Goal: Task Accomplishment & Management: Manage account settings

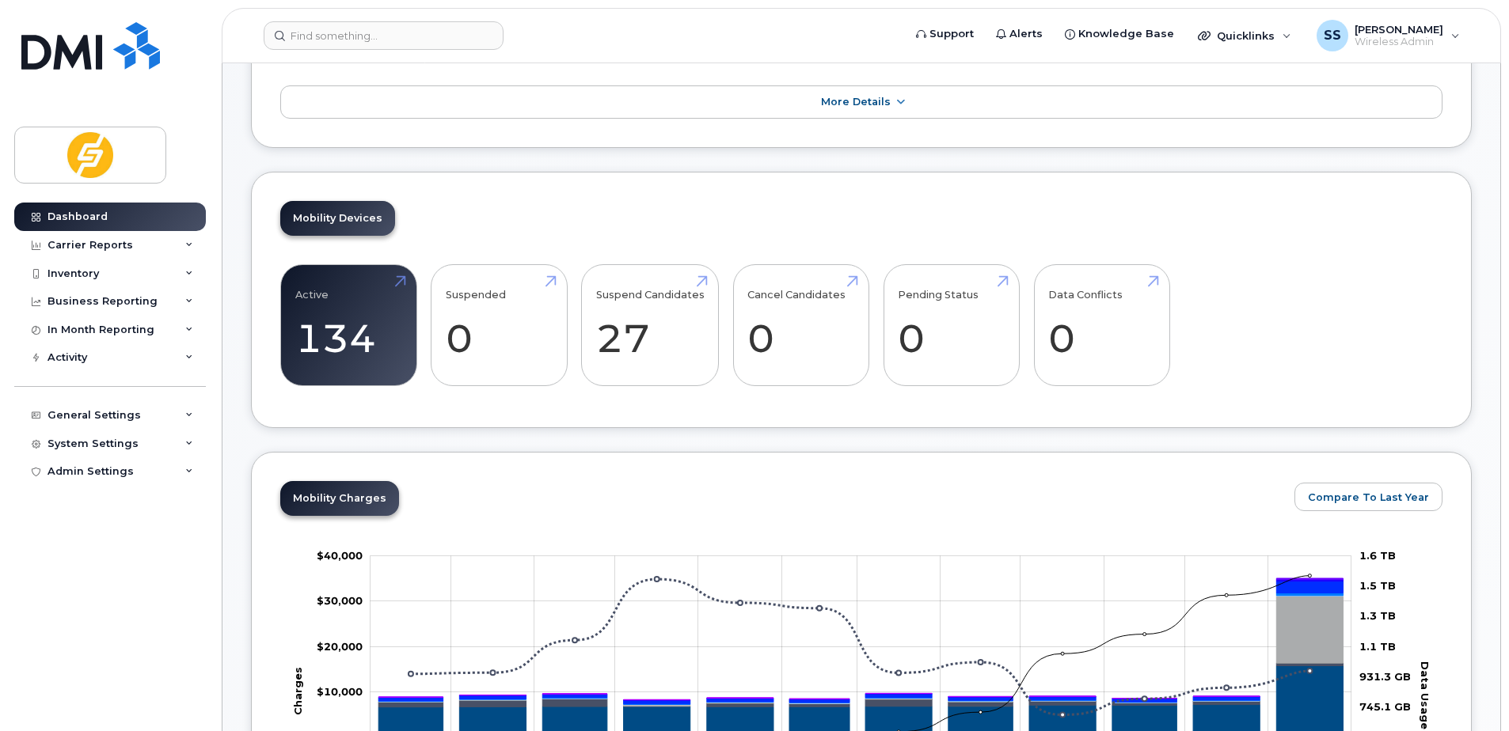
scroll to position [396, 0]
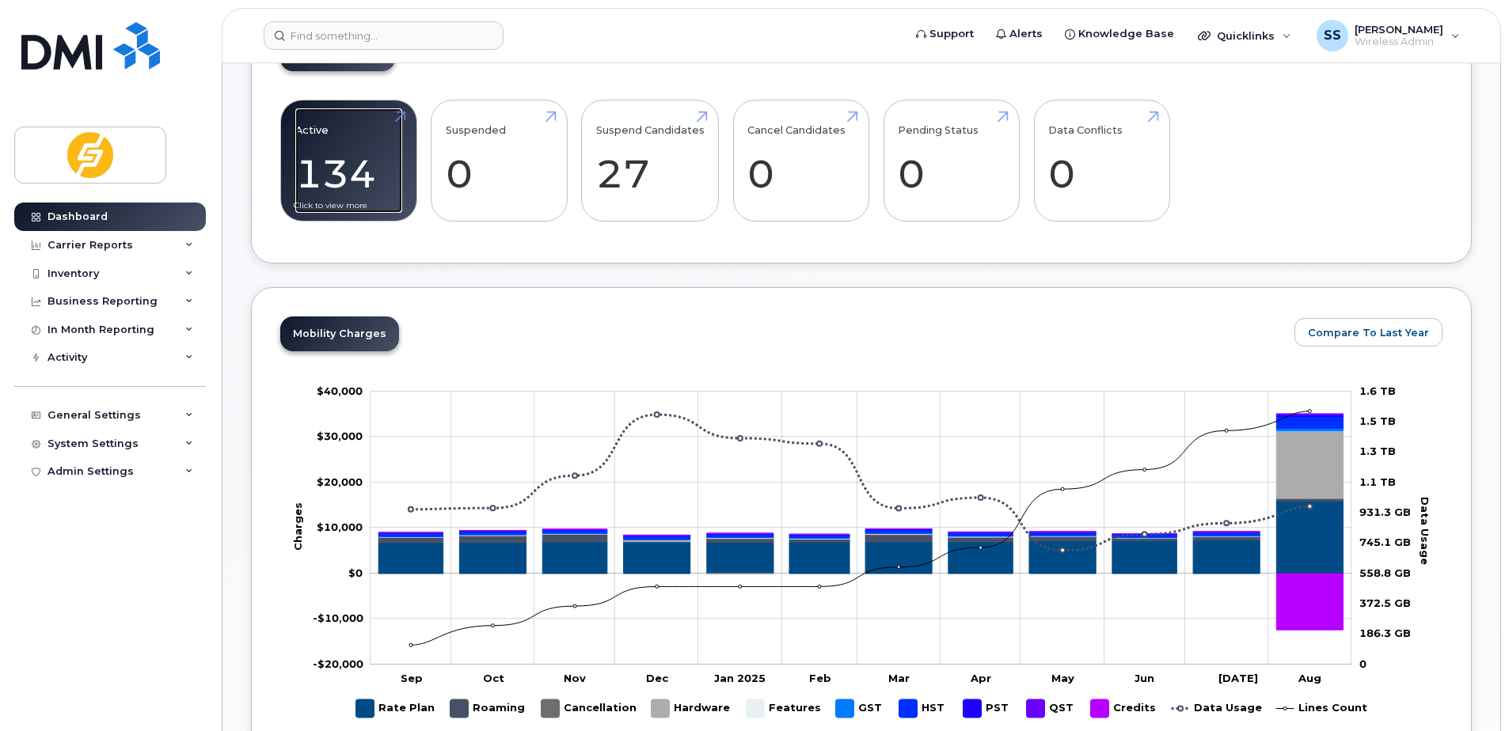
click at [356, 169] on link "Active 134 30%" at bounding box center [348, 160] width 107 height 104
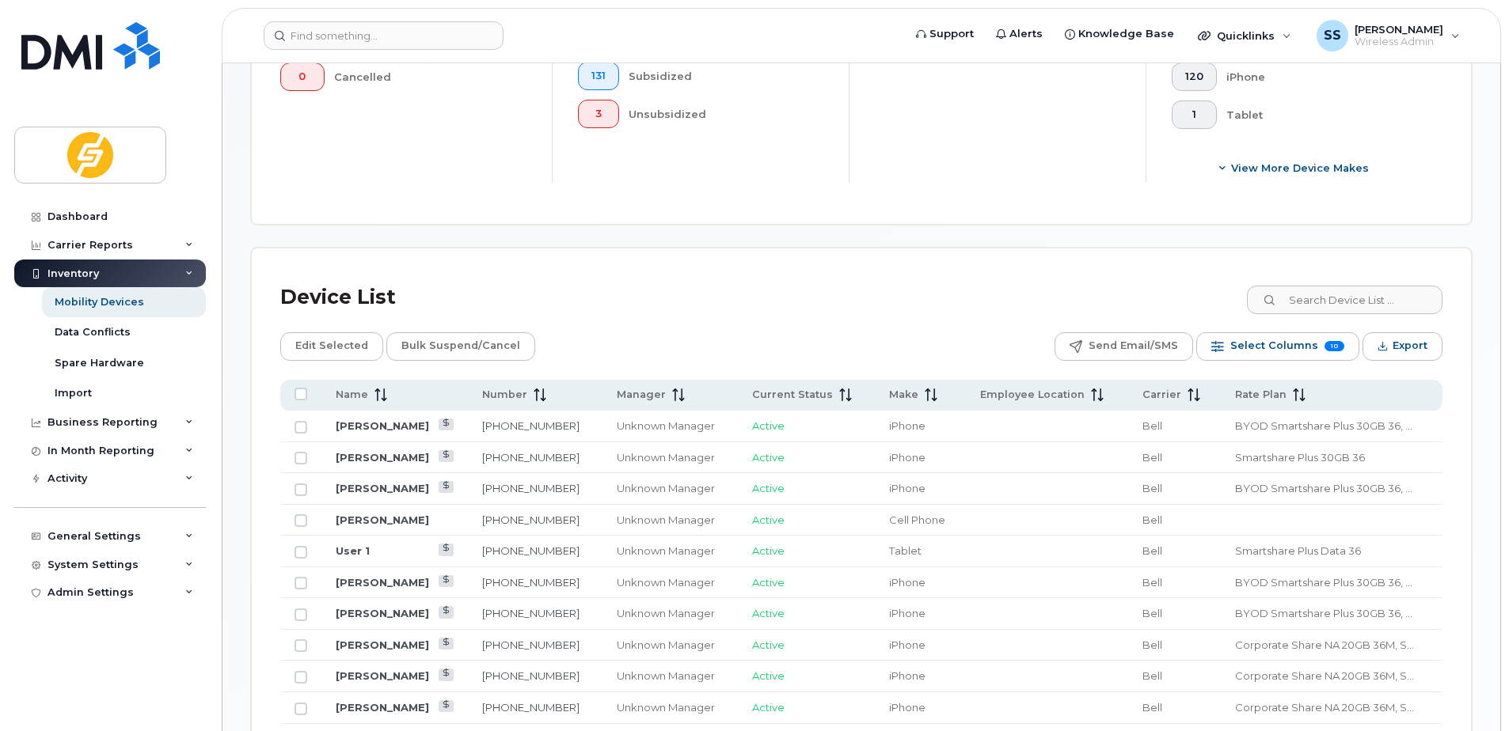
scroll to position [633, 0]
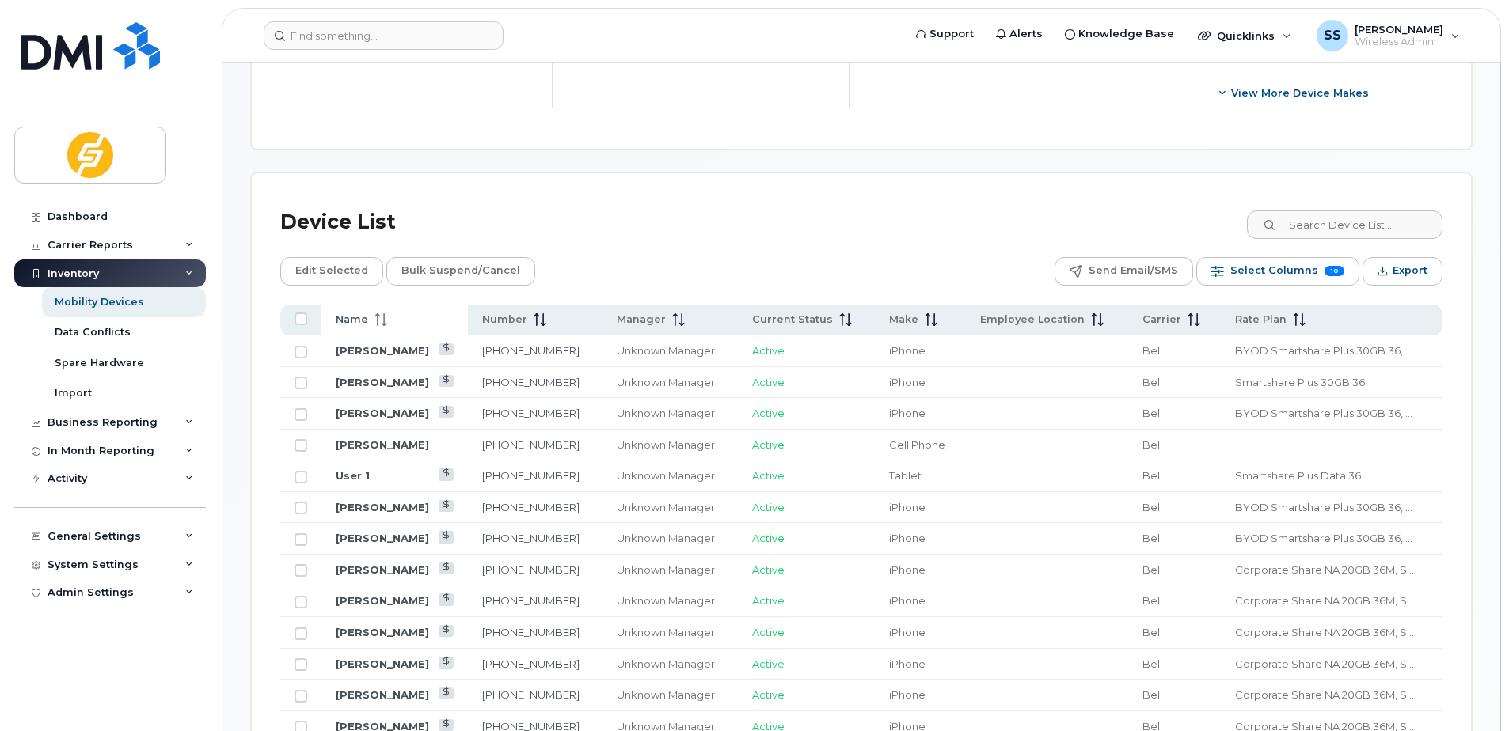
click at [363, 317] on span "Name" at bounding box center [352, 320] width 32 height 14
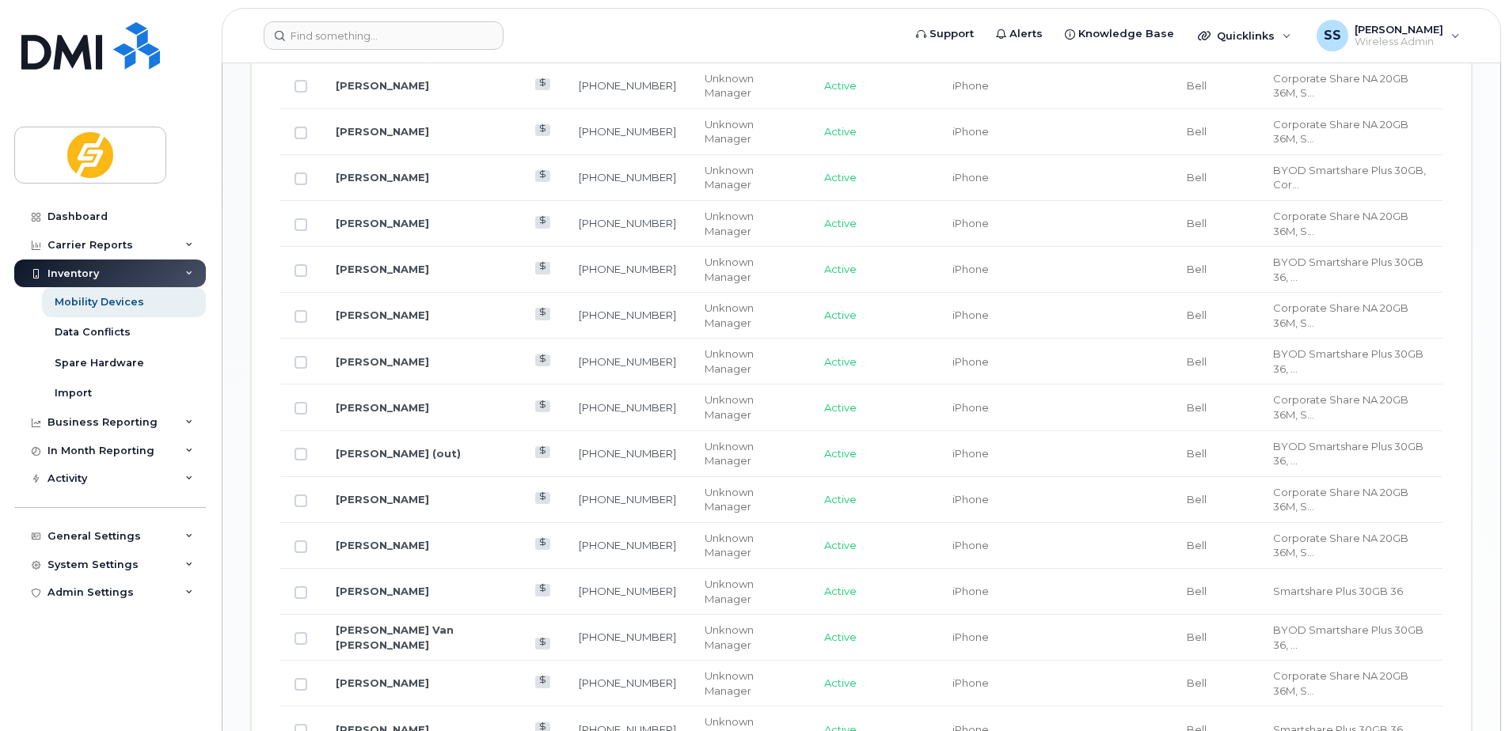
scroll to position [1029, 0]
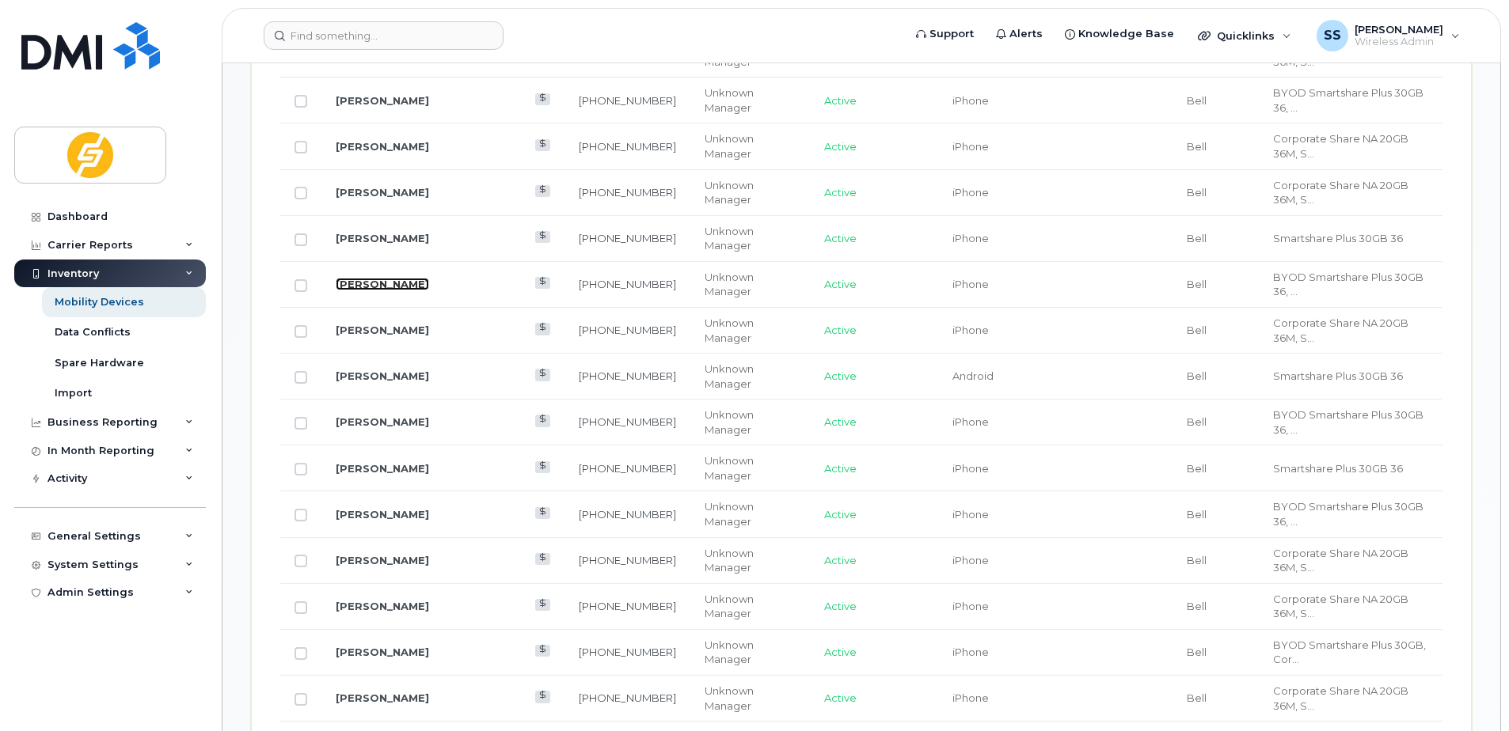
click at [379, 278] on link "[PERSON_NAME]" at bounding box center [382, 284] width 93 height 13
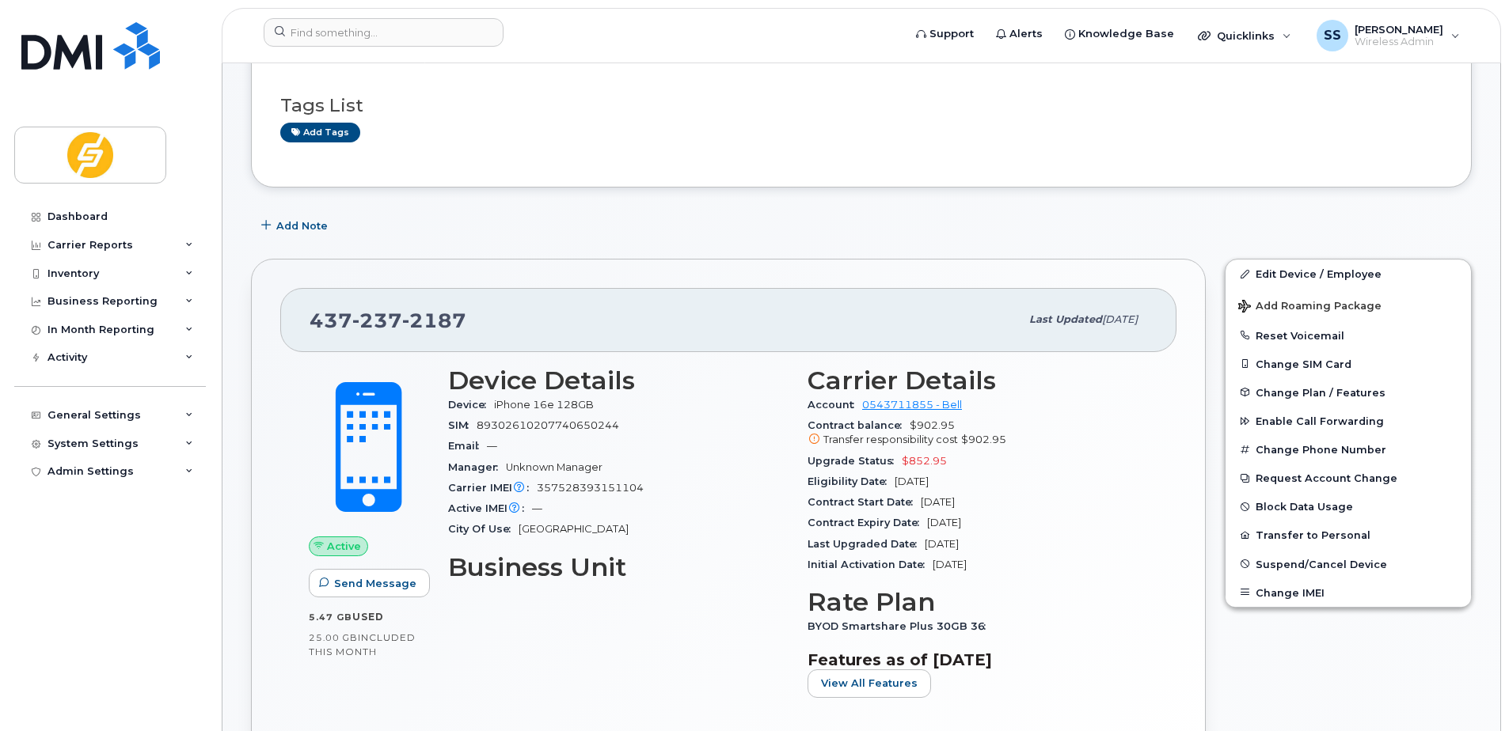
scroll to position [237, 0]
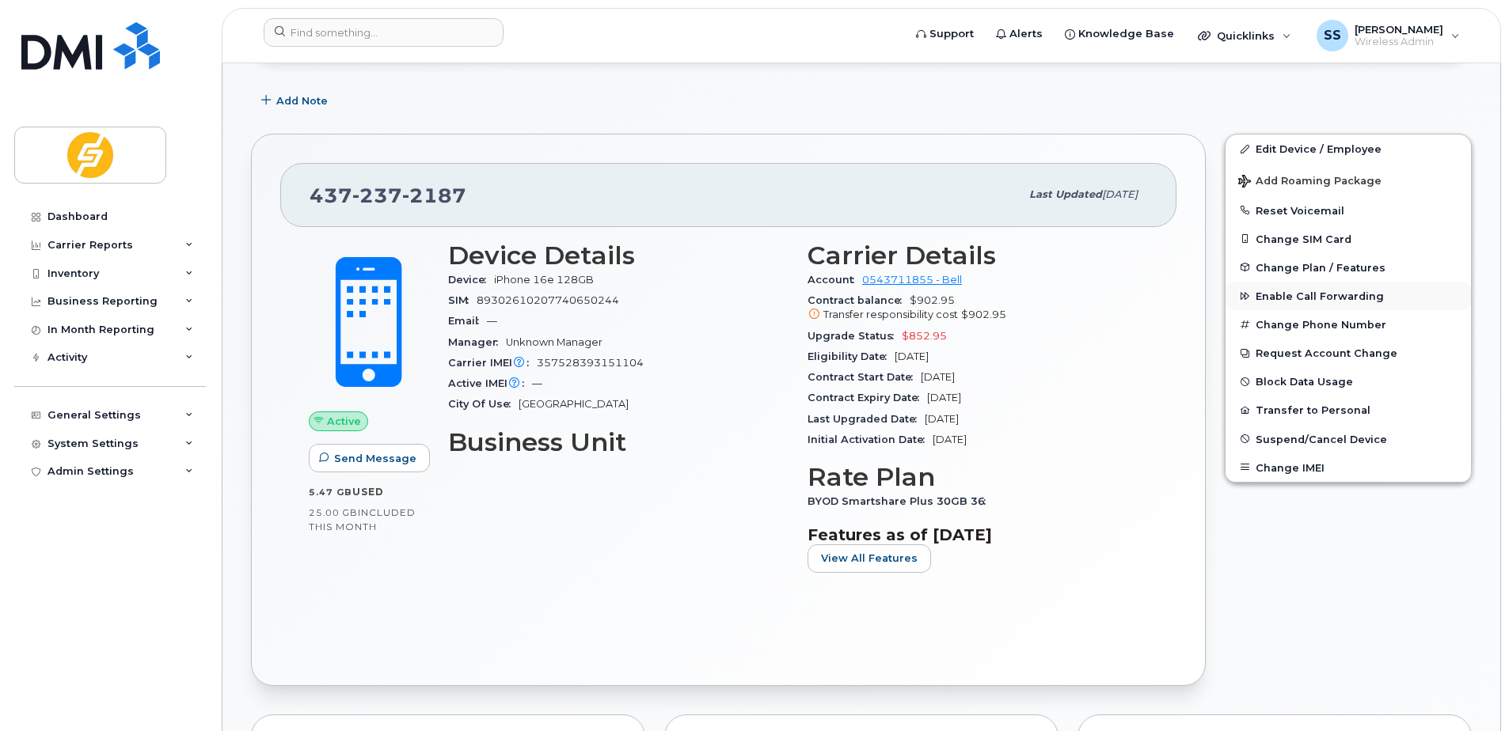
click at [1303, 295] on span "Enable Call Forwarding" at bounding box center [1319, 296] width 128 height 12
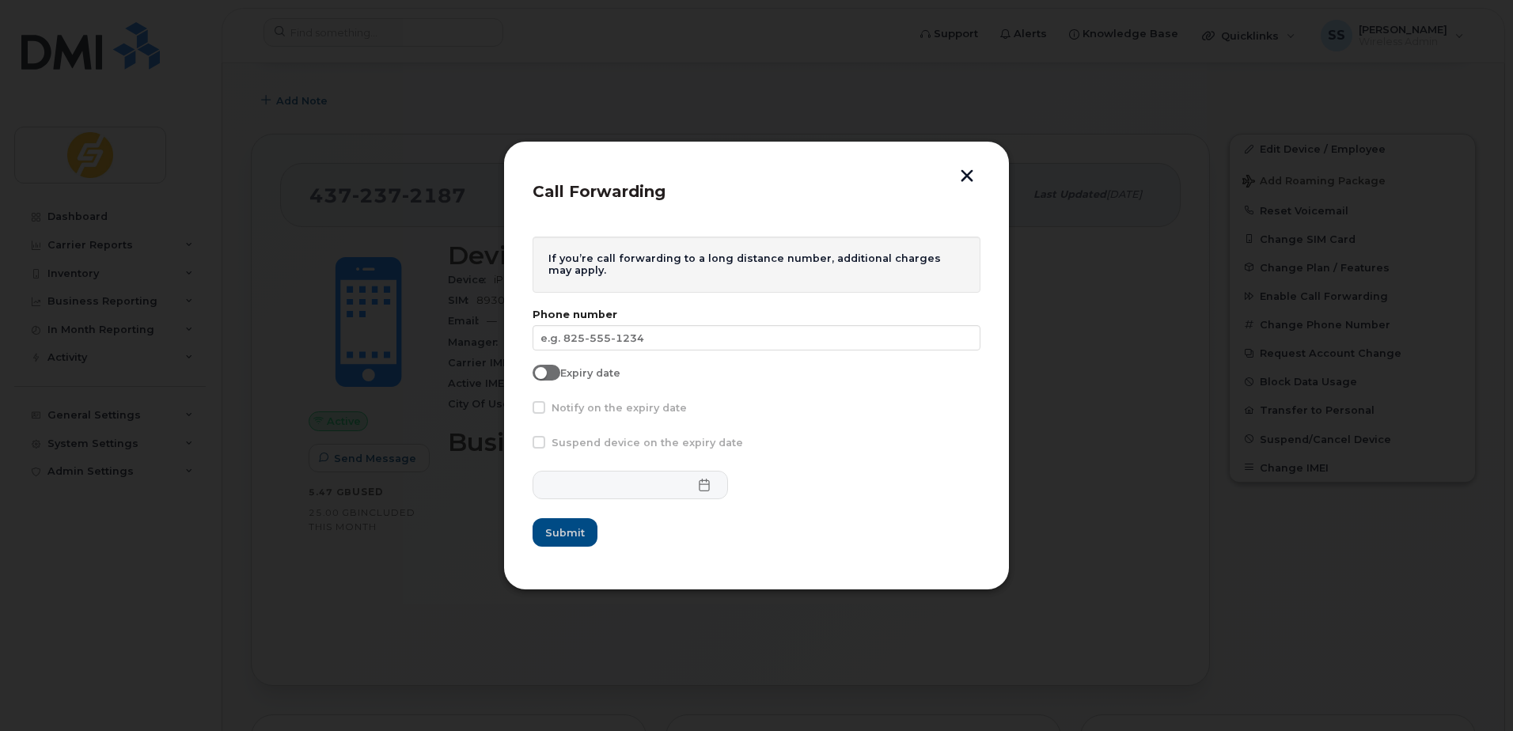
click at [963, 175] on button "button" at bounding box center [967, 177] width 24 height 17
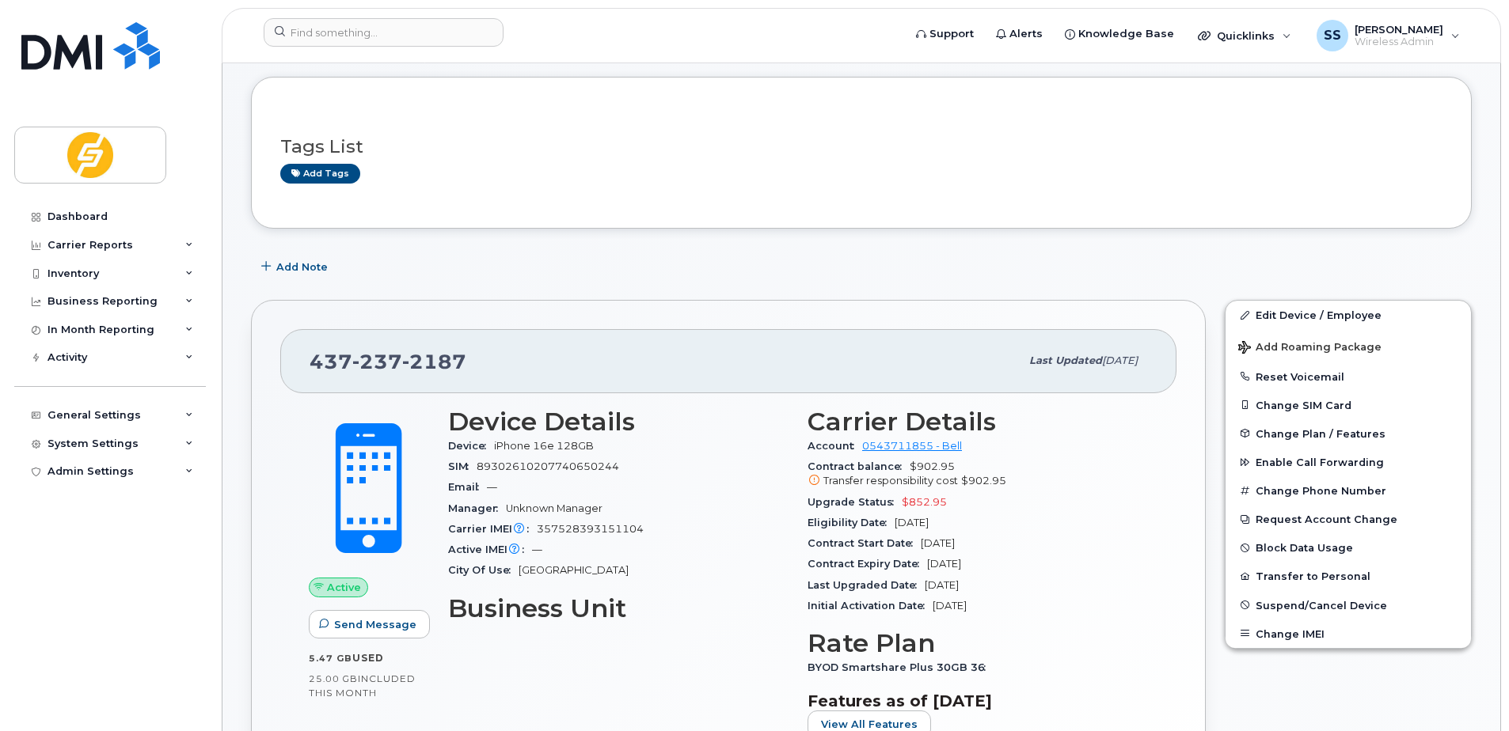
scroll to position [0, 0]
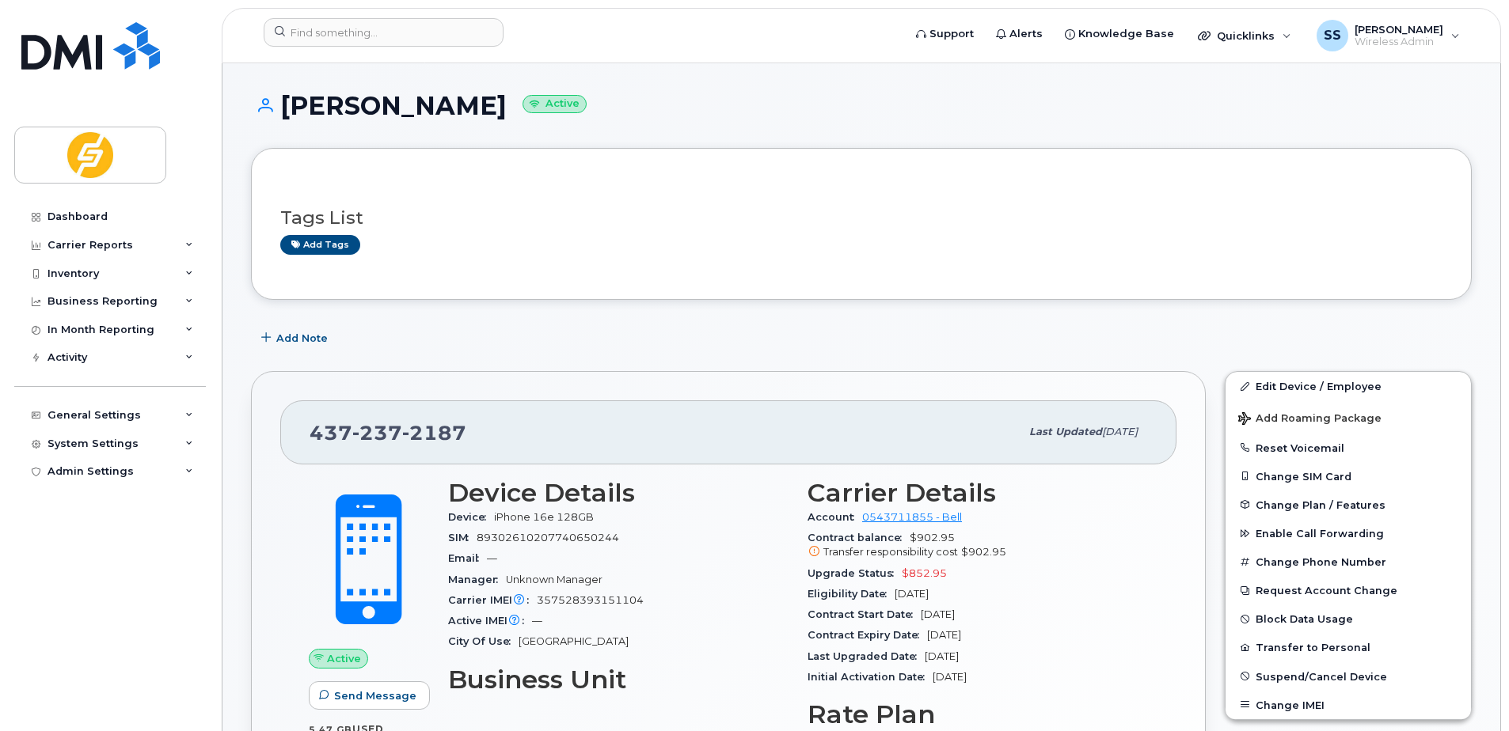
click at [443, 219] on h3 "Tags List" at bounding box center [861, 218] width 1162 height 20
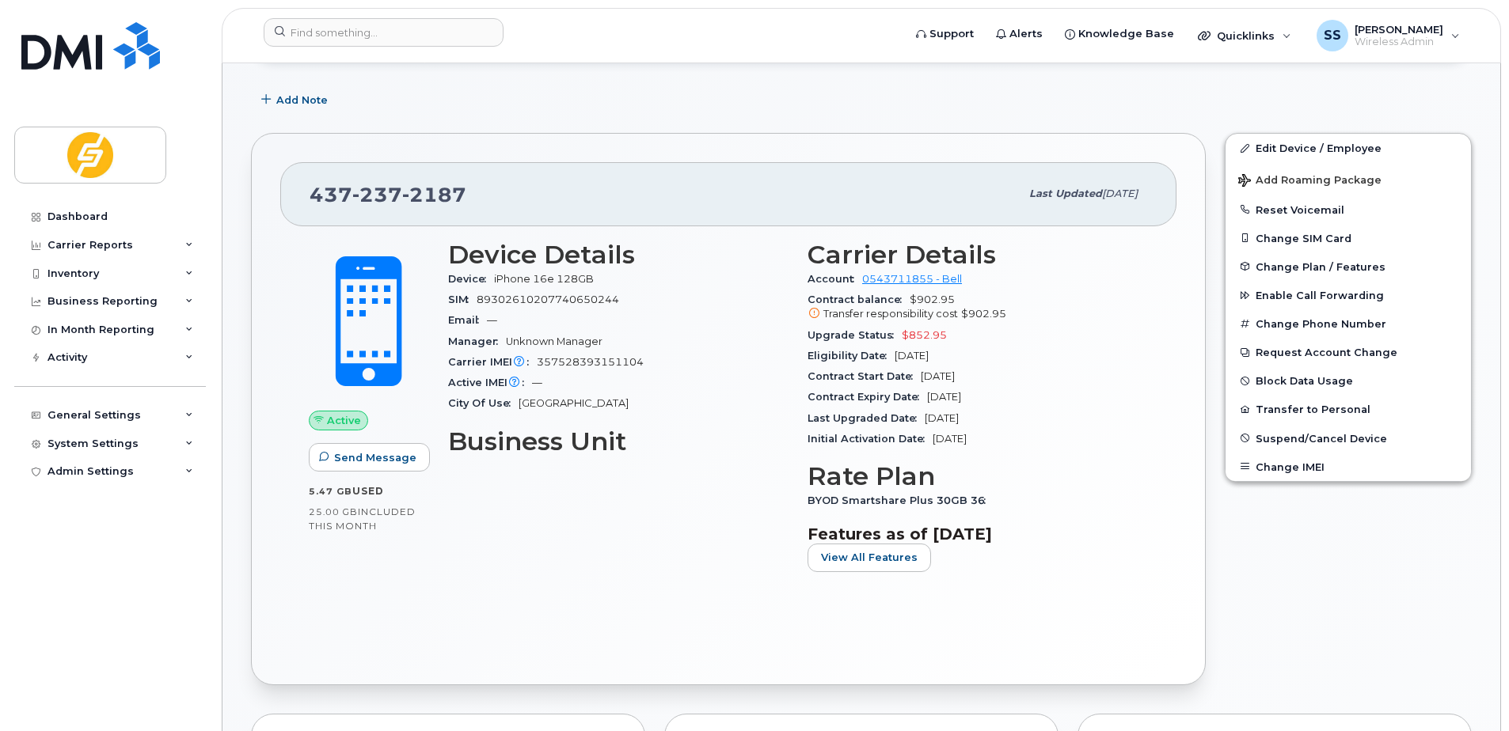
scroll to position [158, 0]
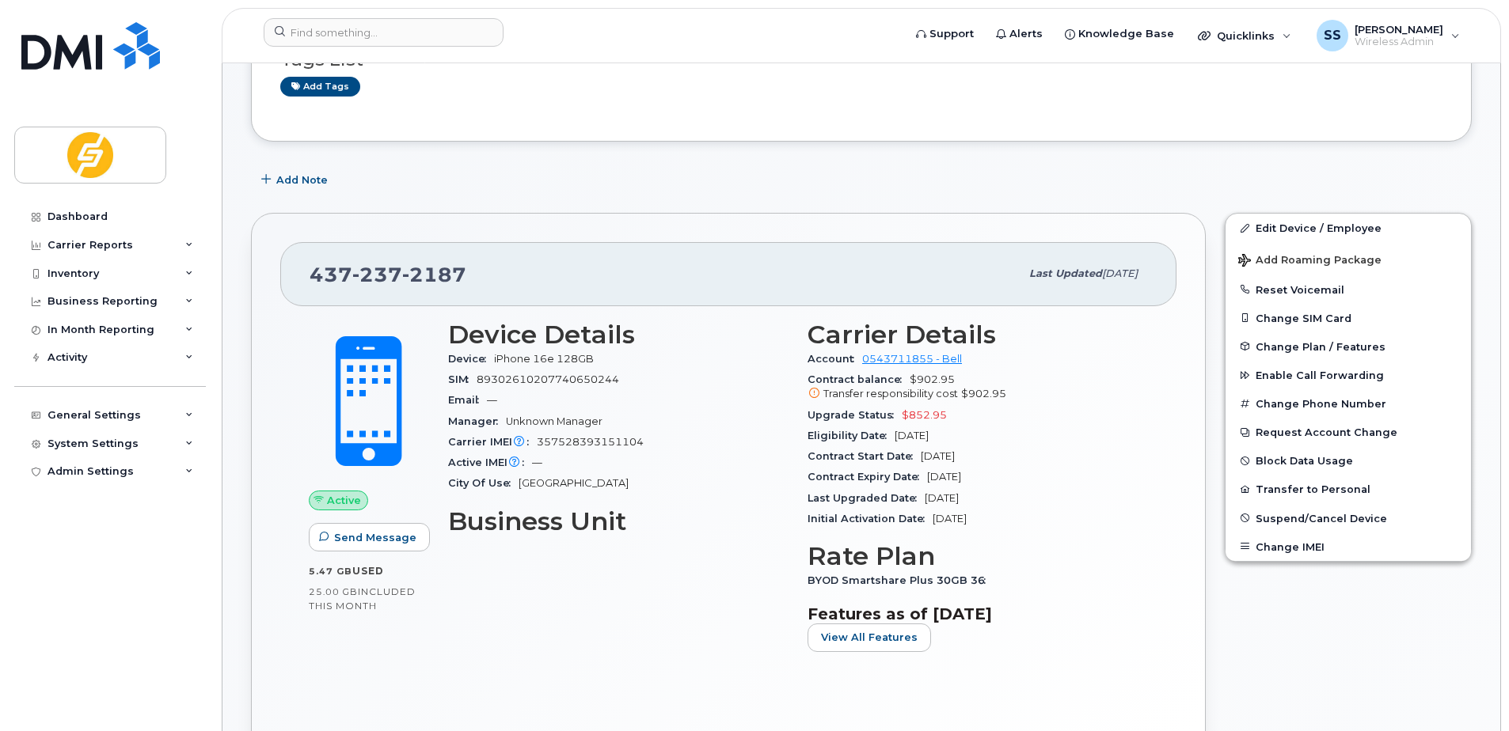
click at [1183, 389] on div "437 237 2187 Last updated Aug 25, 2025 Active Send Message 5.47 GB  used 25.00 …" at bounding box center [728, 489] width 955 height 552
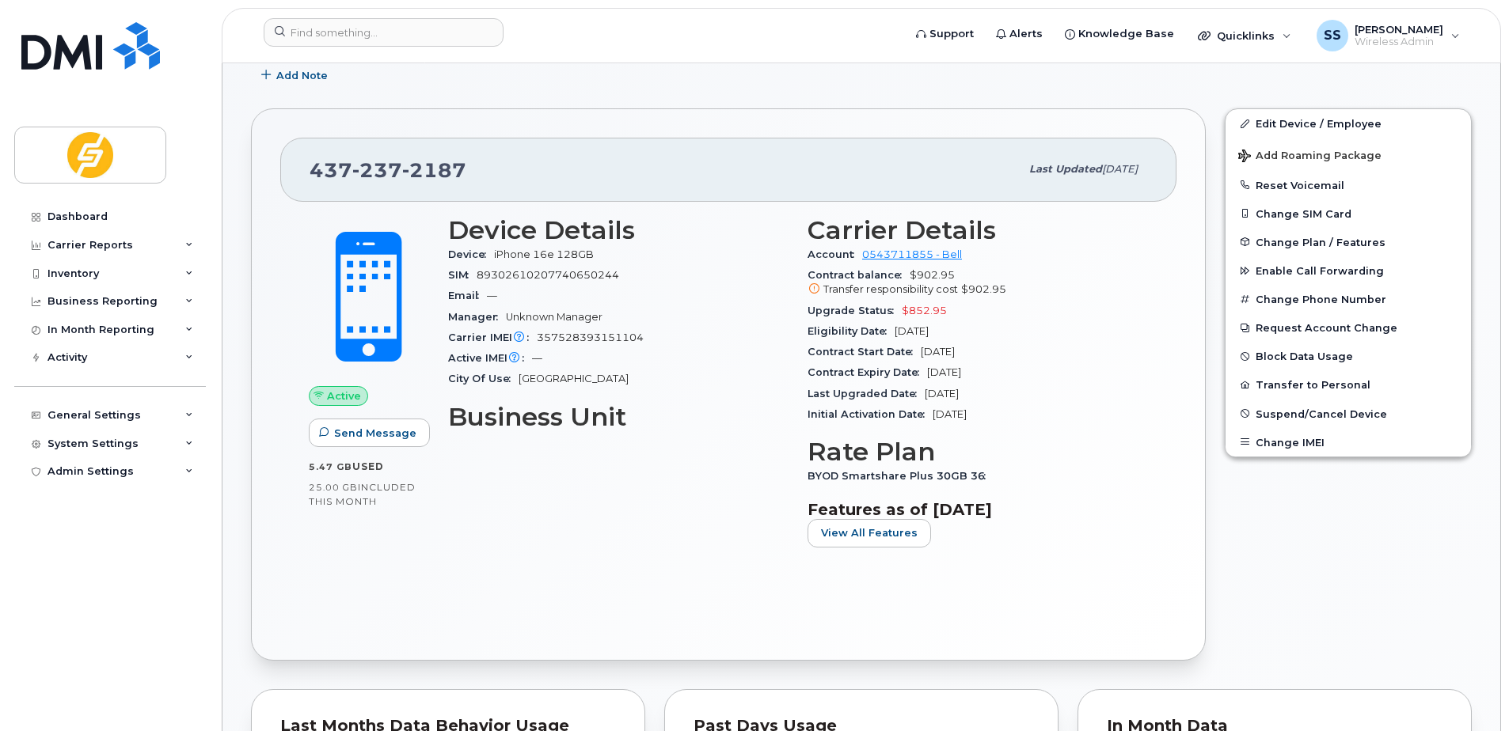
scroll to position [237, 0]
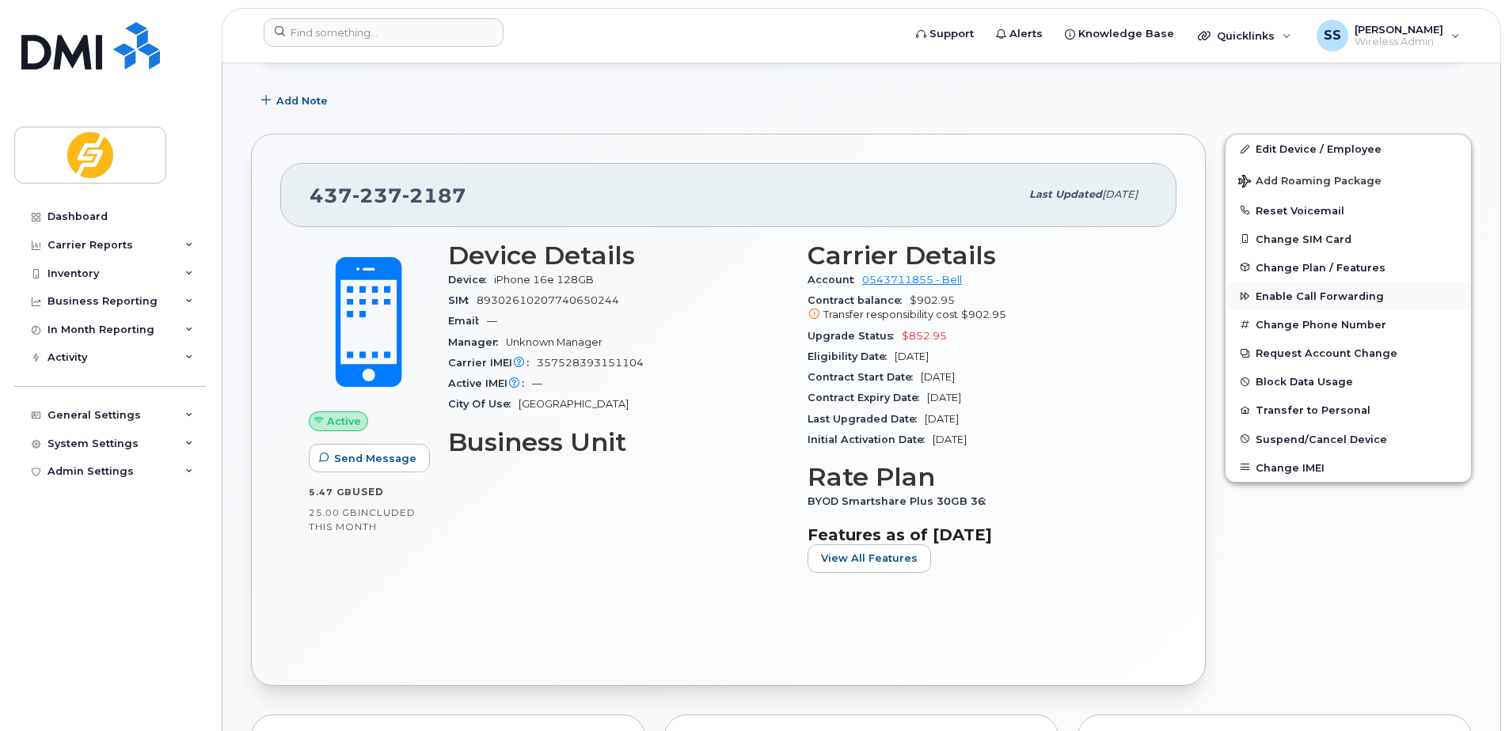
click at [1313, 295] on span "Enable Call Forwarding" at bounding box center [1319, 296] width 128 height 12
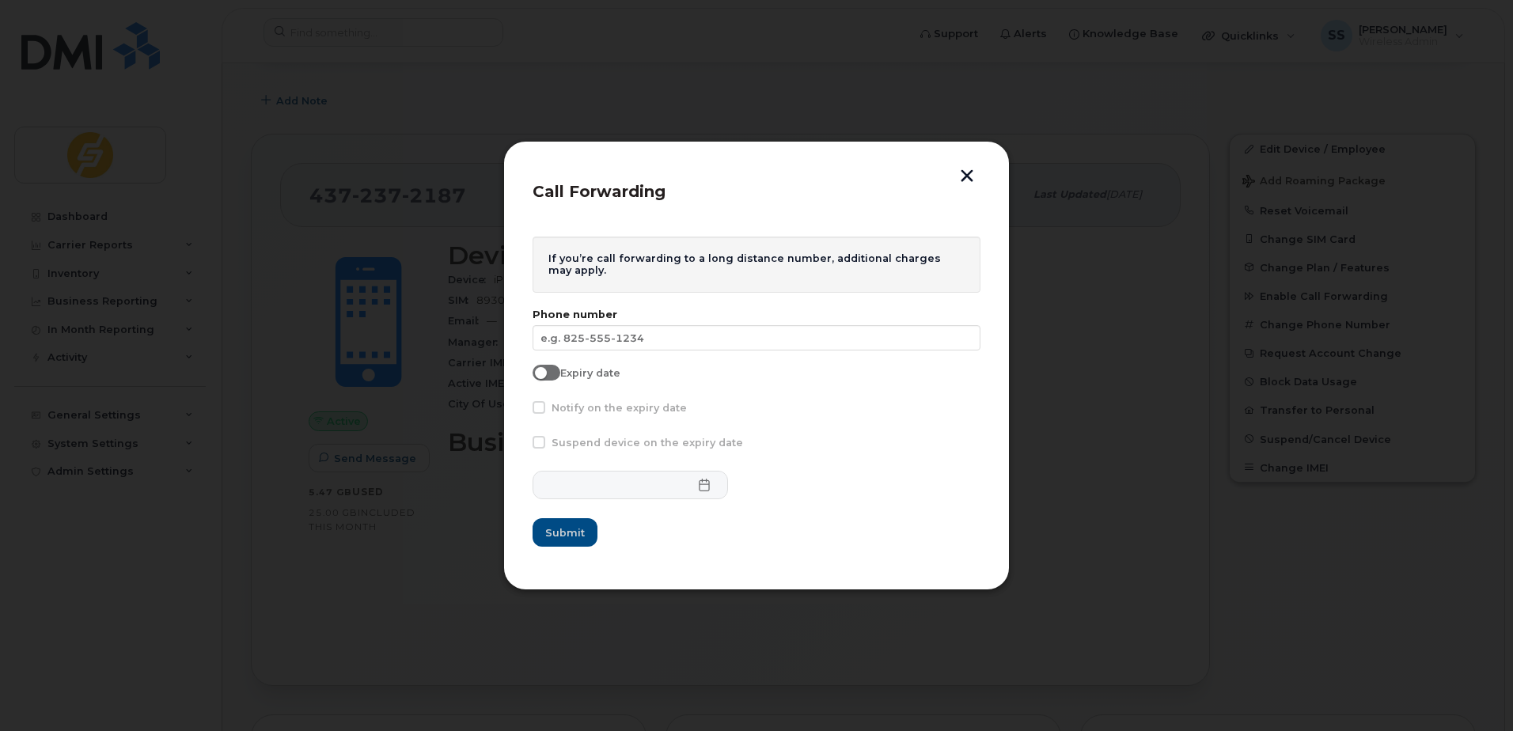
click at [643, 268] on div "If you’re call forwarding to a long distance number, additional charges may app…" at bounding box center [757, 265] width 448 height 56
click at [555, 375] on span at bounding box center [547, 373] width 28 height 16
click at [545, 375] on input "Expiry date" at bounding box center [539, 371] width 13 height 13
click at [540, 374] on input "Expiry date" at bounding box center [539, 371] width 13 height 13
click at [567, 373] on span "Expiry date" at bounding box center [590, 373] width 60 height 12
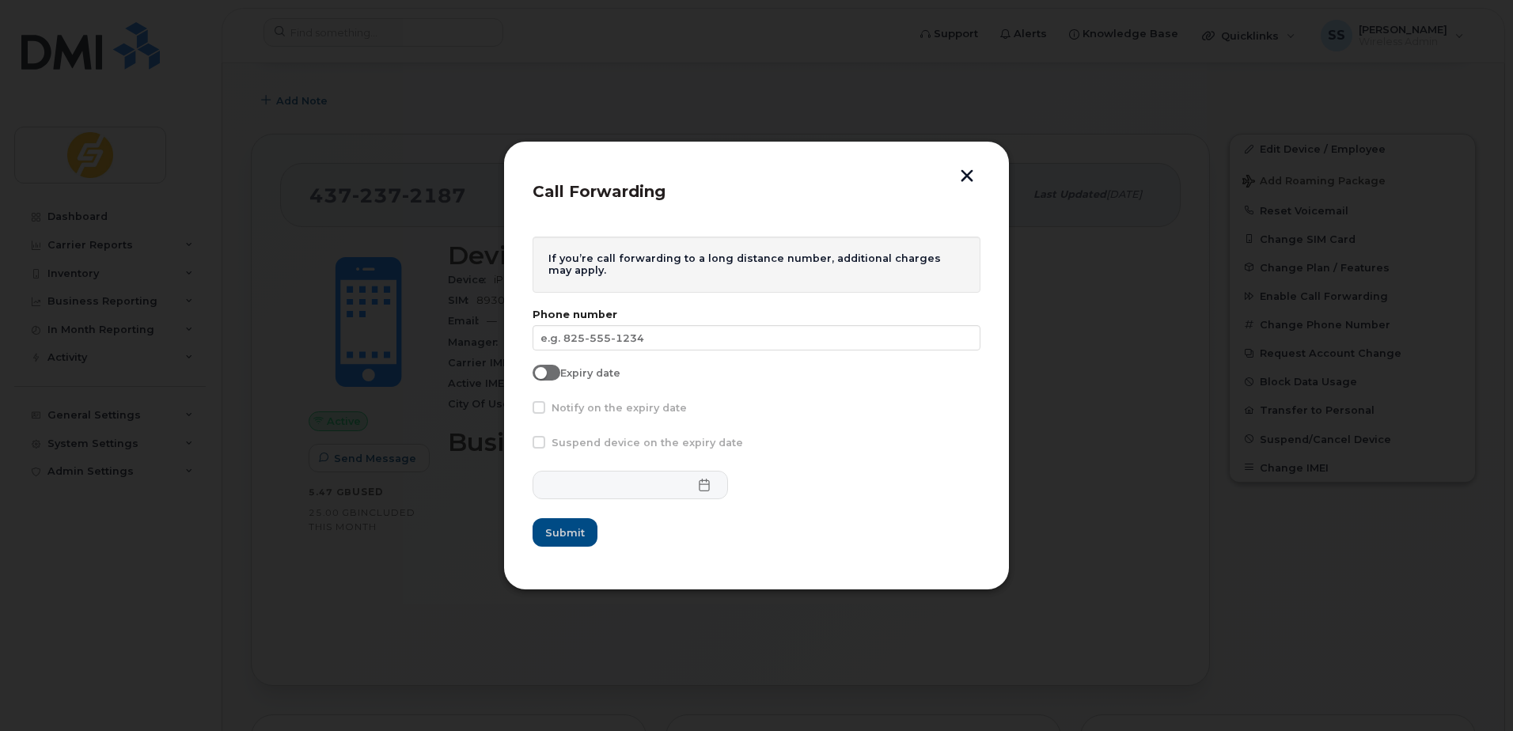
click at [545, 373] on input "Expiry date" at bounding box center [539, 371] width 13 height 13
checkbox input "true"
click at [966, 174] on button "button" at bounding box center [967, 177] width 24 height 17
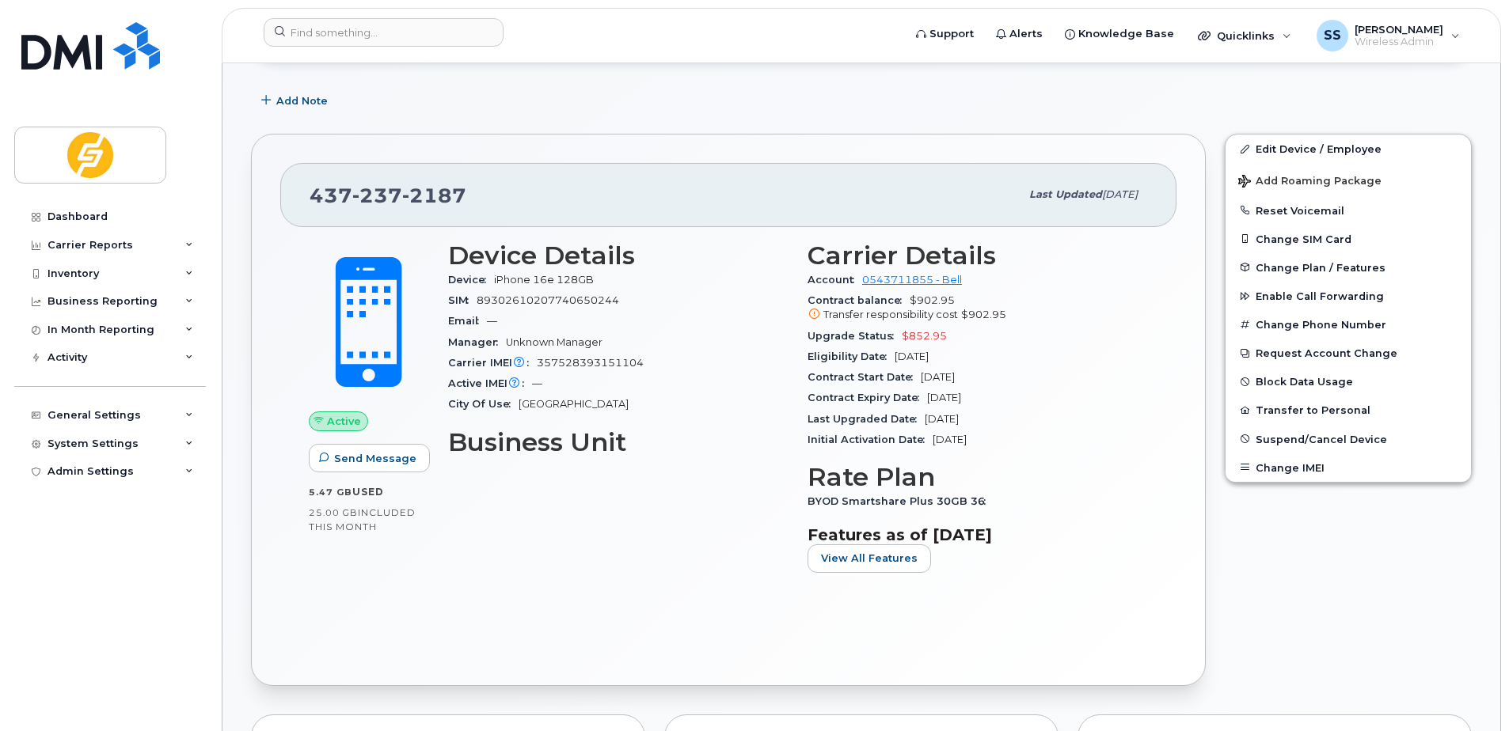
click at [613, 86] on div "Add Note" at bounding box center [861, 100] width 1221 height 28
